Goal: Information Seeking & Learning: Check status

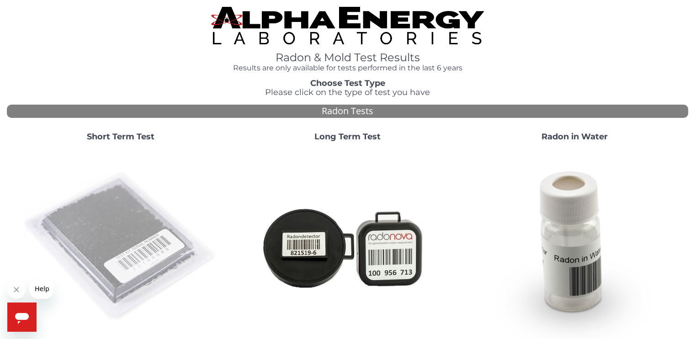
click at [142, 221] on img at bounding box center [120, 246] width 196 height 196
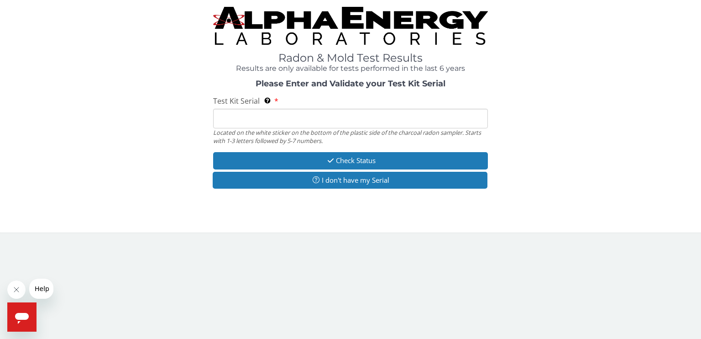
click at [244, 126] on input "Test Kit Serial Located on the white sticker on the bottom of the plastic side …" at bounding box center [350, 119] width 275 height 20
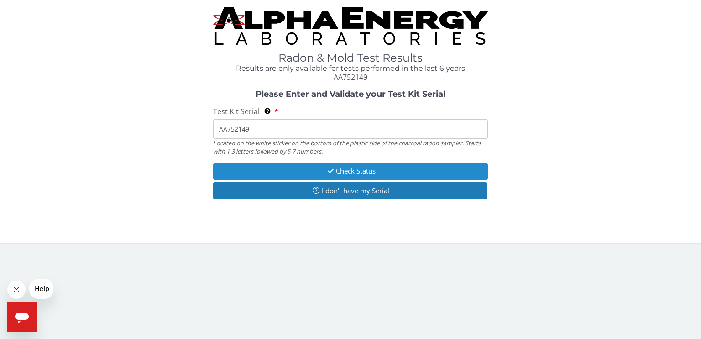
type input "AA752149"
click at [342, 171] on button "Check Status" at bounding box center [350, 171] width 275 height 17
